Goal: Download file/media

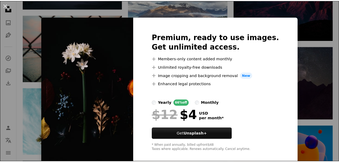
scroll to position [6, 0]
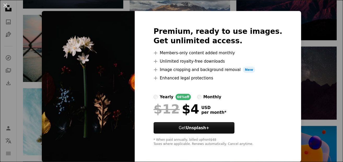
click at [299, 22] on div "An X shape Premium, ready to use images. Get unlimited access. A plus sign Memb…" at bounding box center [171, 81] width 343 height 162
click at [6, 7] on icon "Unsplash logo Unsplash Home" at bounding box center [8, 8] width 10 height 10
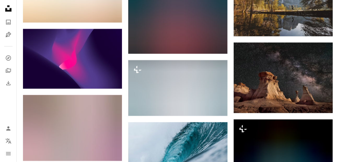
scroll to position [2745, 0]
